Goal: Find specific page/section: Find specific page/section

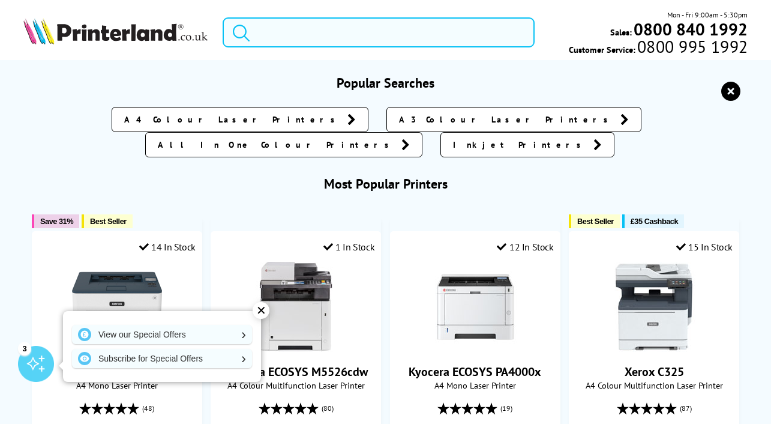
click at [347, 36] on input "search" at bounding box center [379, 32] width 312 height 30
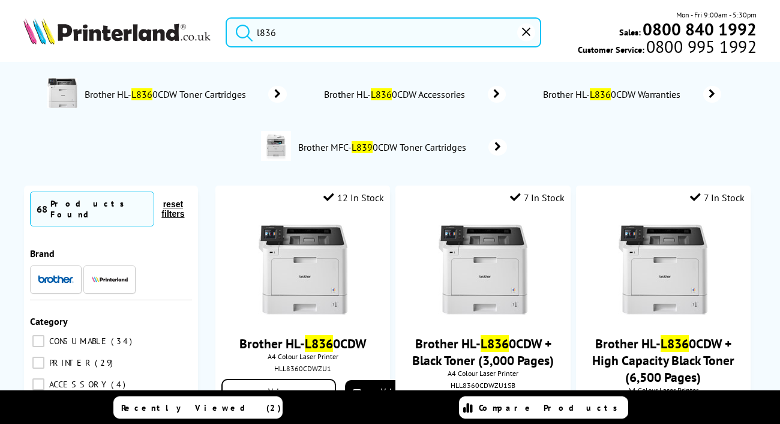
type input "l8360"
drag, startPoint x: 322, startPoint y: 41, endPoint x: 257, endPoint y: 30, distance: 65.7
click at [257, 30] on input "l8360" at bounding box center [384, 32] width 316 height 30
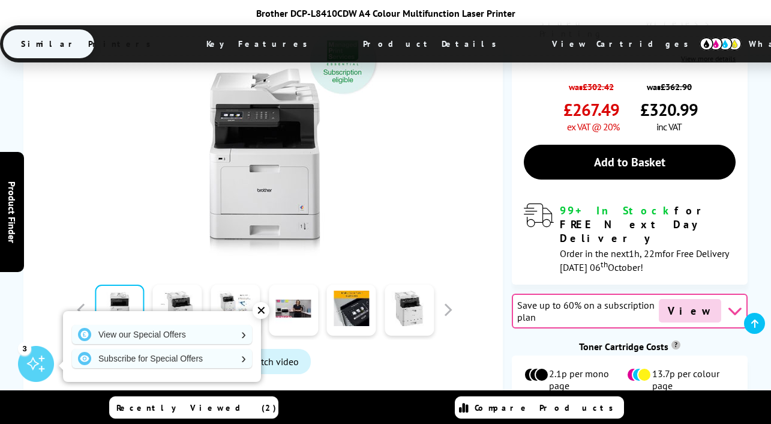
scroll to position [84, 0]
